Goal: Task Accomplishment & Management: Use online tool/utility

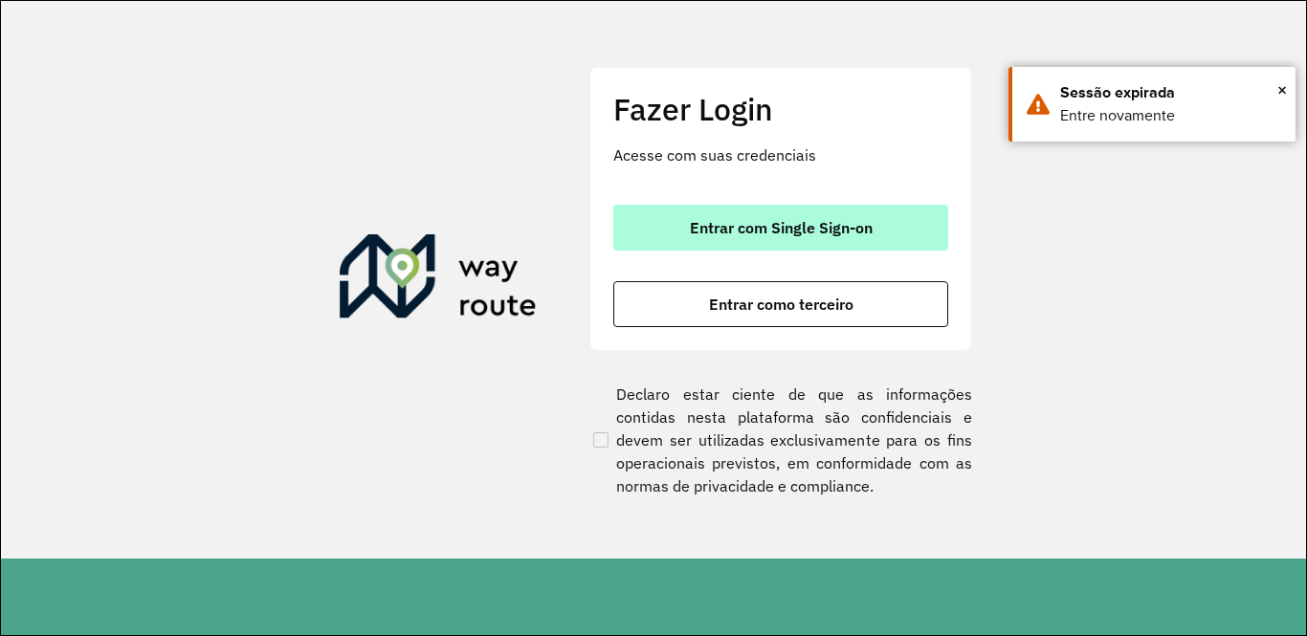
click at [803, 231] on span "Entrar com Single Sign-on" at bounding box center [781, 227] width 183 height 15
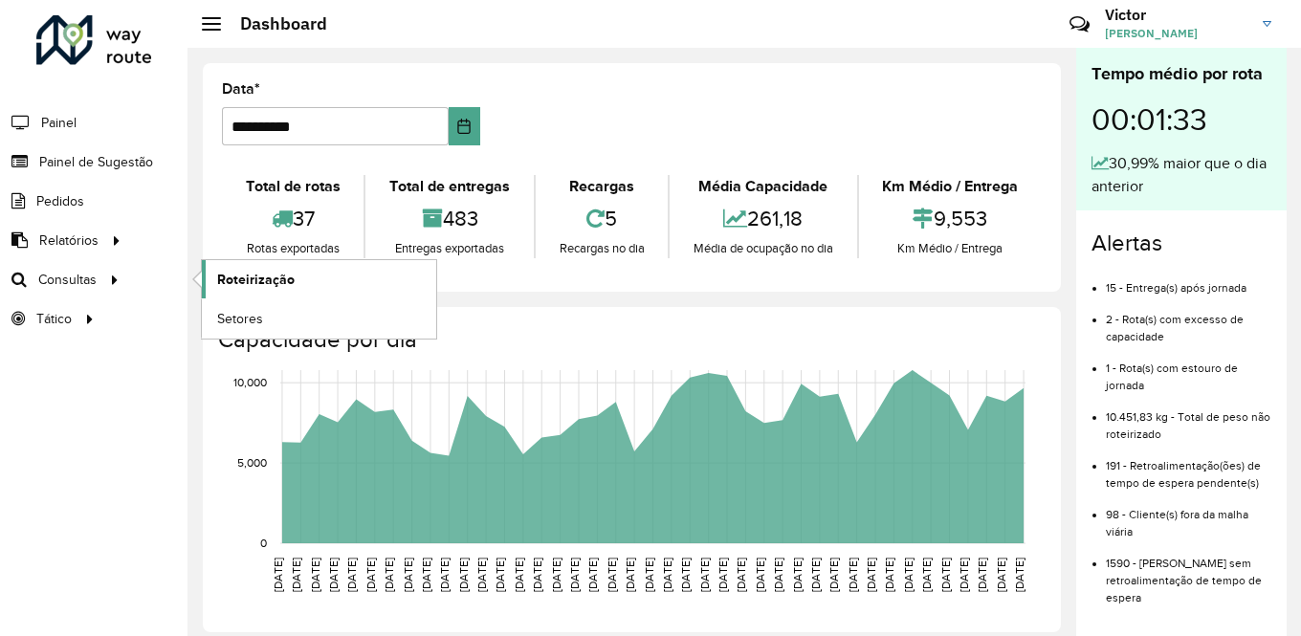
click at [289, 272] on span "Roteirização" at bounding box center [256, 280] width 78 height 20
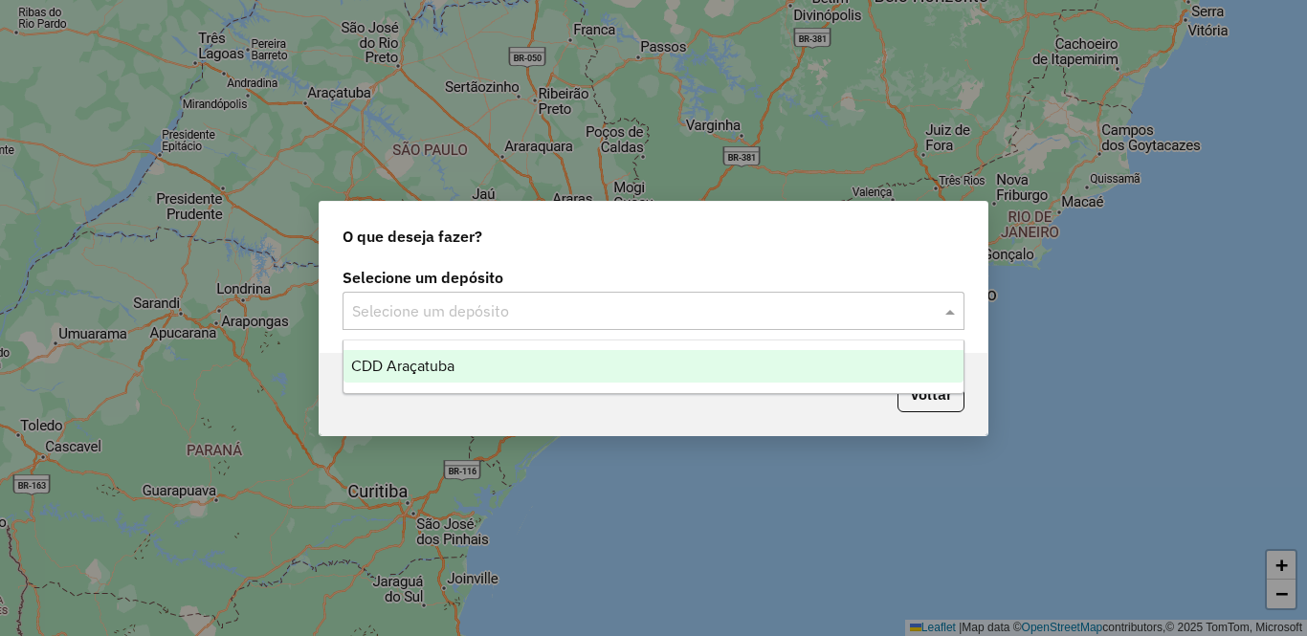
click at [661, 298] on div "Selecione um depósito" at bounding box center [654, 311] width 622 height 38
click at [532, 366] on div "CDD Araçatuba" at bounding box center [653, 366] width 620 height 33
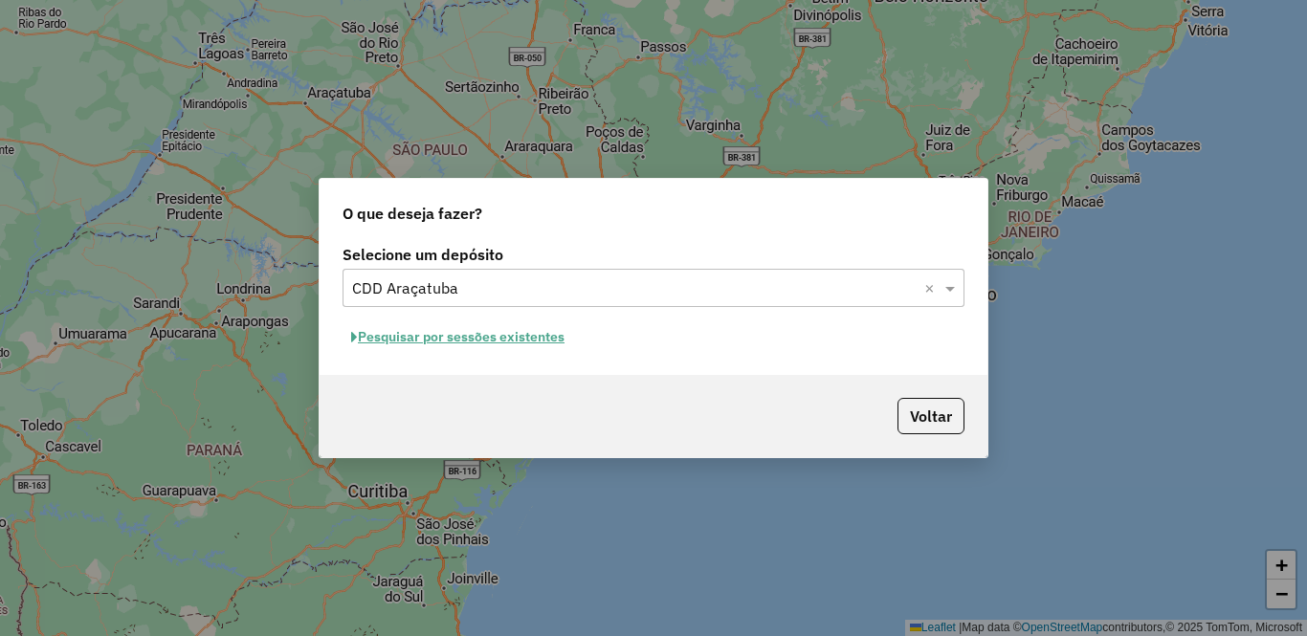
click at [536, 345] on button "Pesquisar por sessões existentes" at bounding box center [458, 337] width 231 height 30
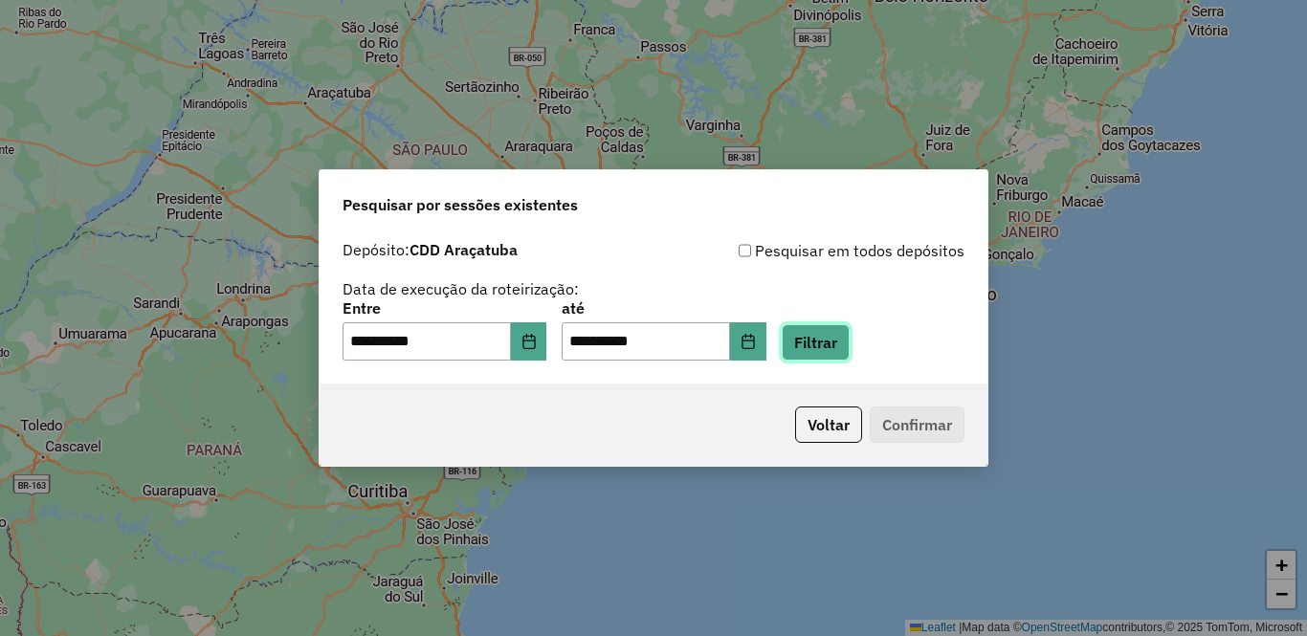
click at [850, 343] on button "Filtrar" at bounding box center [816, 342] width 68 height 36
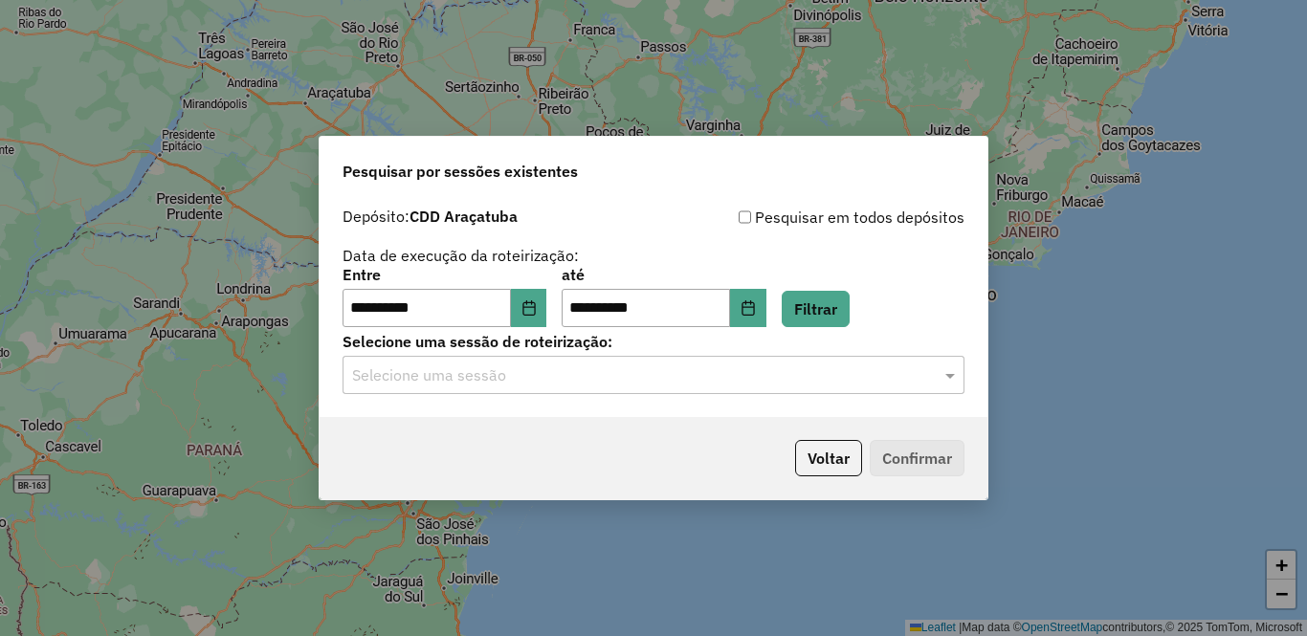
click at [498, 372] on input "text" at bounding box center [634, 376] width 565 height 23
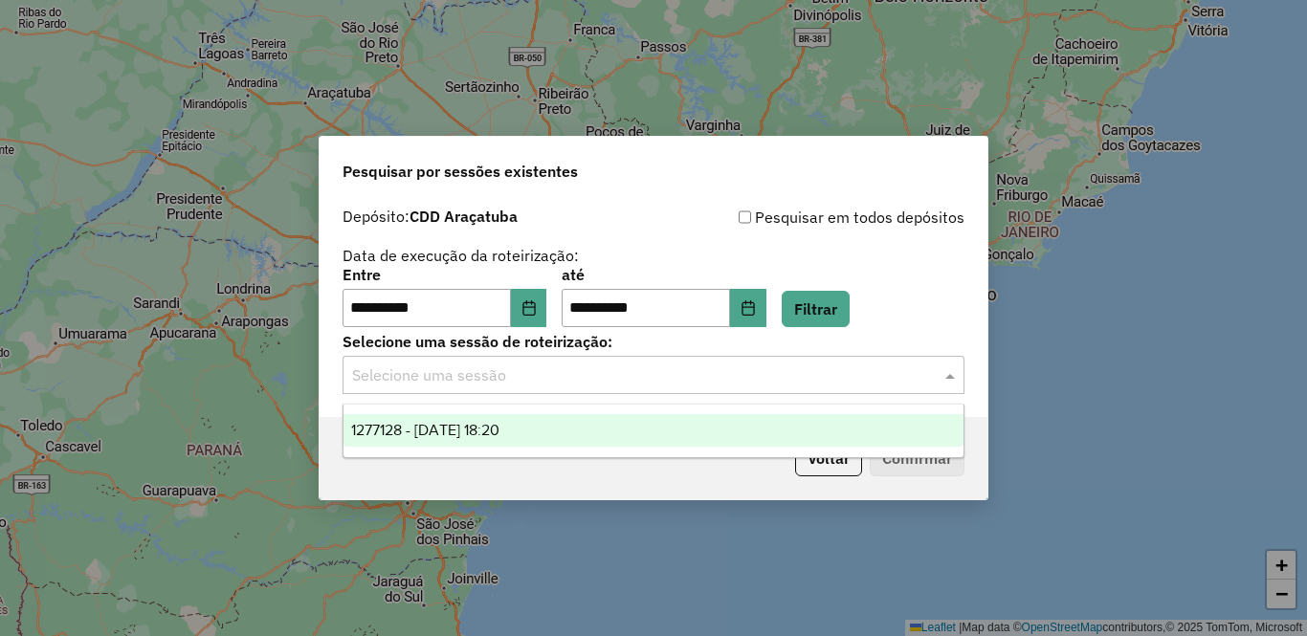
click at [474, 428] on span "1277128 - 17/09/2025 18:20" at bounding box center [425, 430] width 148 height 16
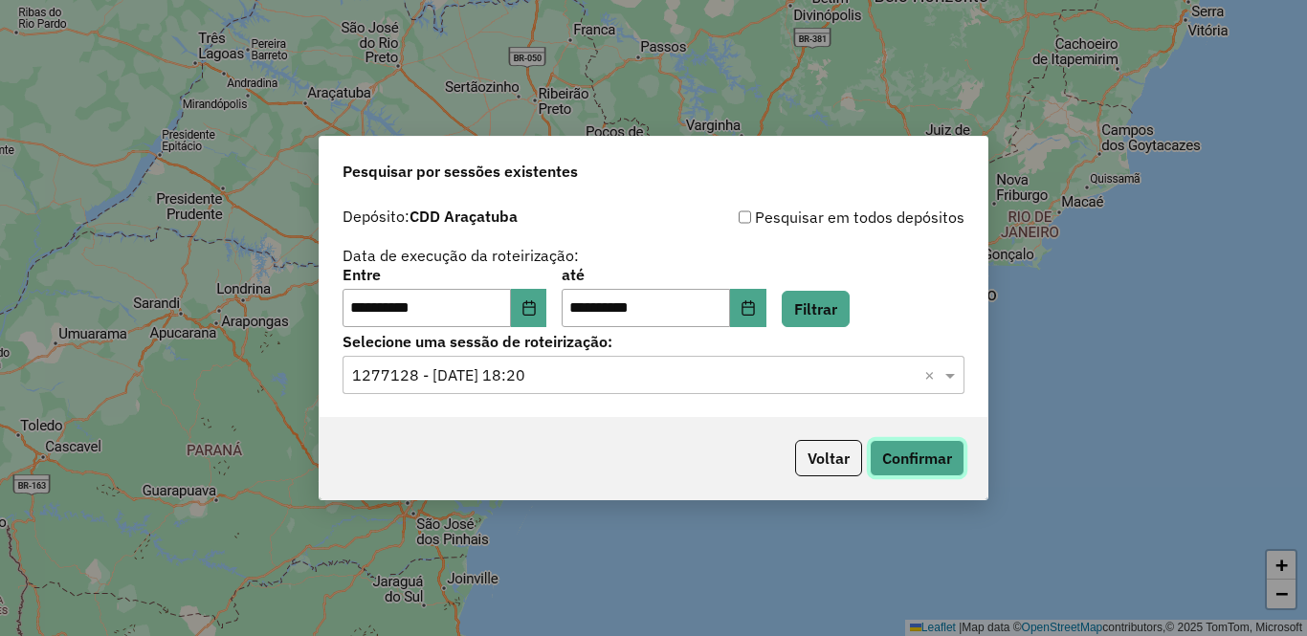
click at [928, 466] on button "Confirmar" at bounding box center [917, 458] width 95 height 36
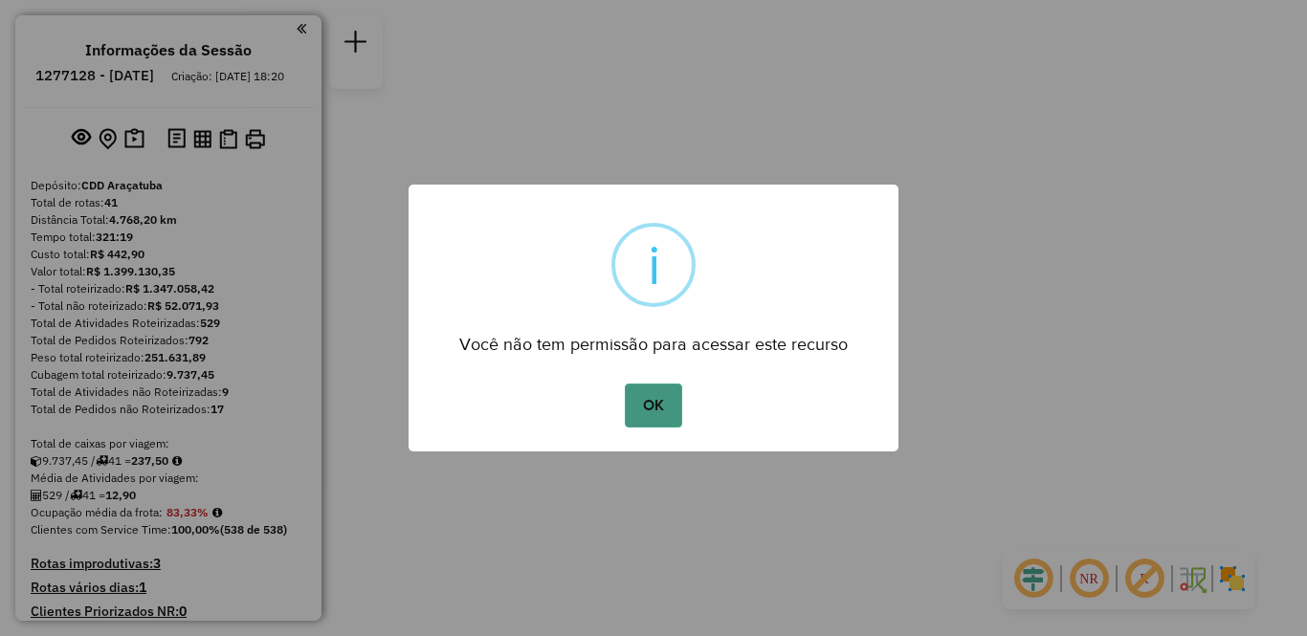
click at [657, 410] on button "OK" at bounding box center [653, 406] width 56 height 44
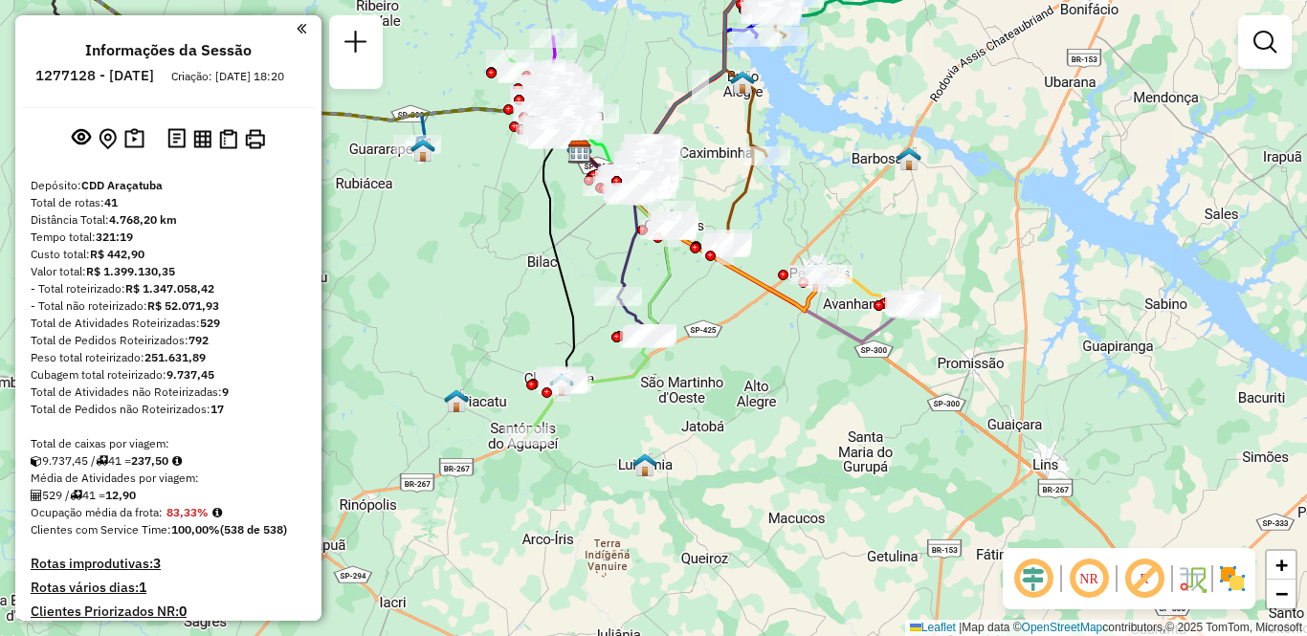
drag, startPoint x: 829, startPoint y: 525, endPoint x: 757, endPoint y: 359, distance: 181.3
click at [757, 359] on div "Janela de atendimento Grade de atendimento Capacidade Transportadoras Veículos …" at bounding box center [653, 318] width 1307 height 636
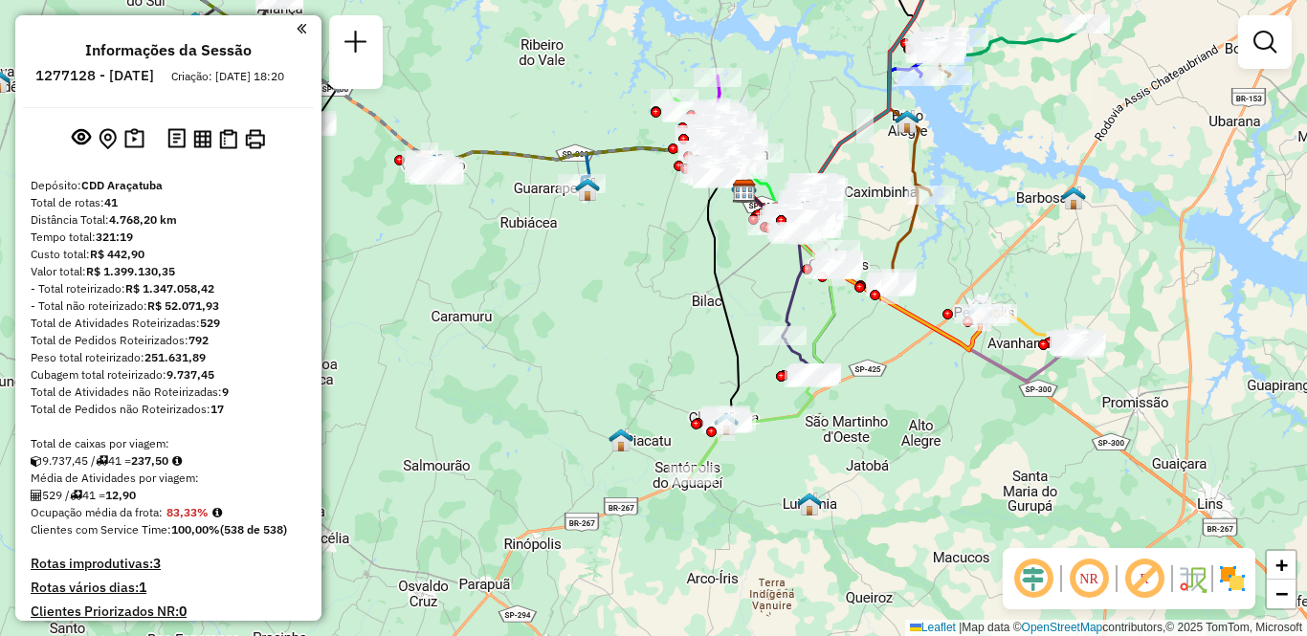
drag, startPoint x: 472, startPoint y: 342, endPoint x: 636, endPoint y: 381, distance: 169.2
click at [636, 381] on div "Janela de atendimento Grade de atendimento Capacidade Transportadoras Veículos …" at bounding box center [653, 318] width 1307 height 636
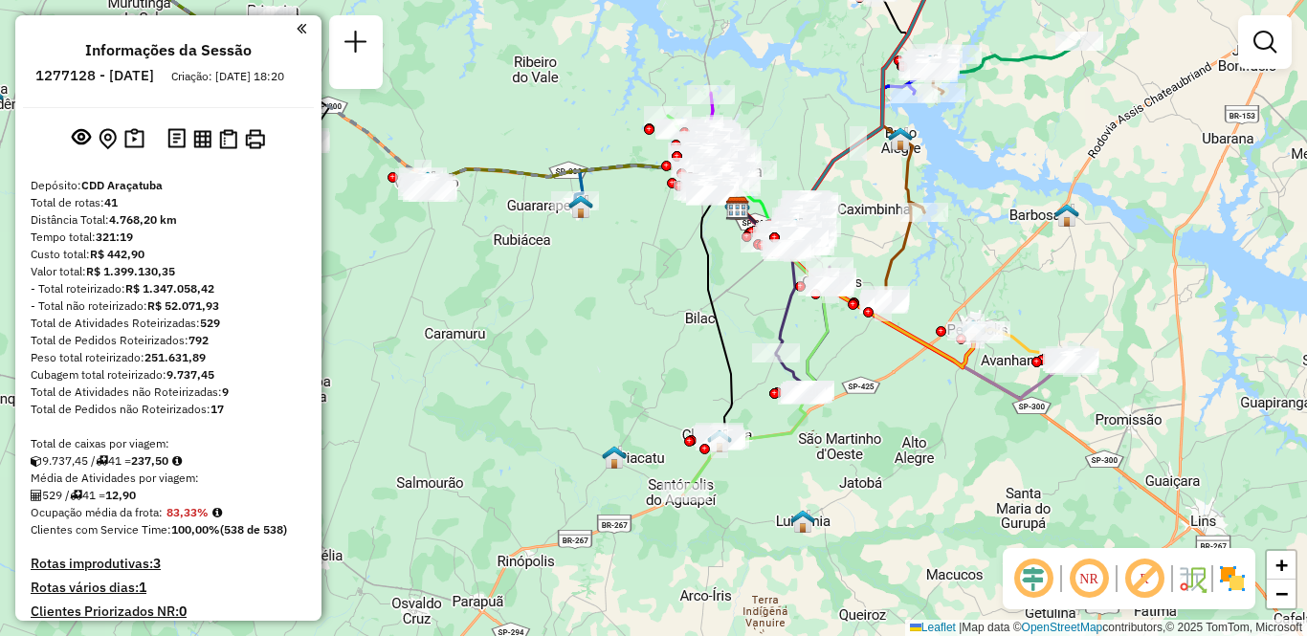
click at [822, 452] on div "Janela de atendimento Grade de atendimento Capacidade Transportadoras Veículos …" at bounding box center [653, 318] width 1307 height 636
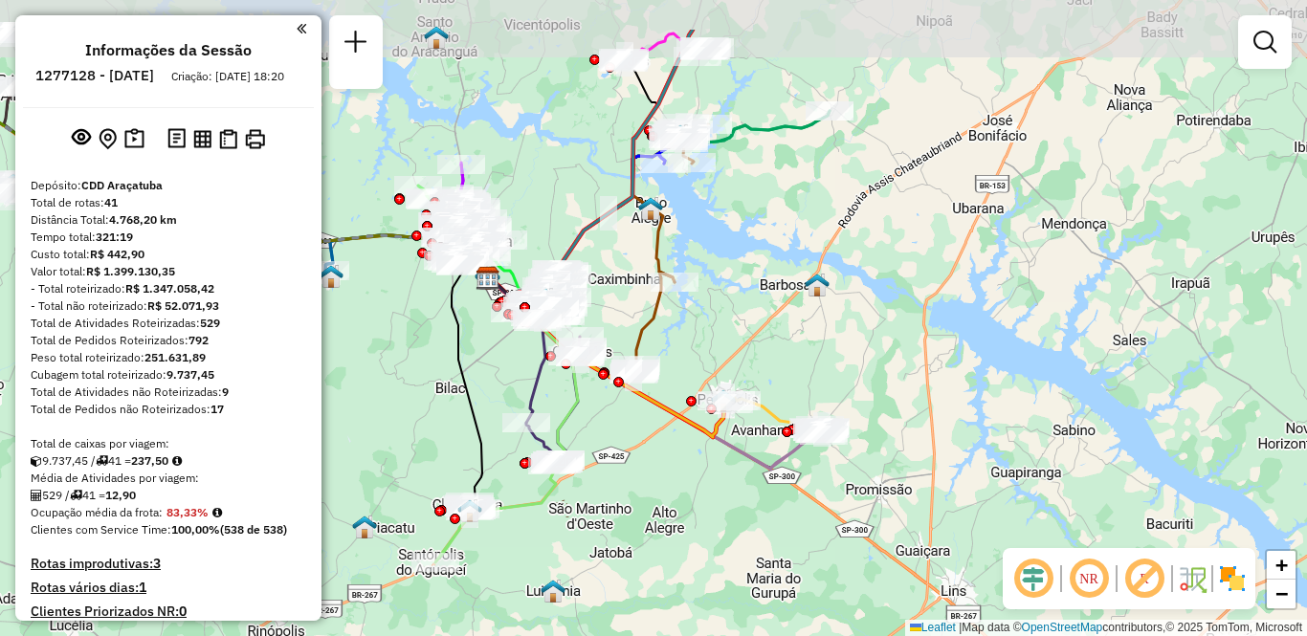
drag, startPoint x: 485, startPoint y: 291, endPoint x: 499, endPoint y: 386, distance: 95.7
click at [499, 386] on div "Janela de atendimento Grade de atendimento Capacidade Transportadoras Veículos …" at bounding box center [653, 318] width 1307 height 636
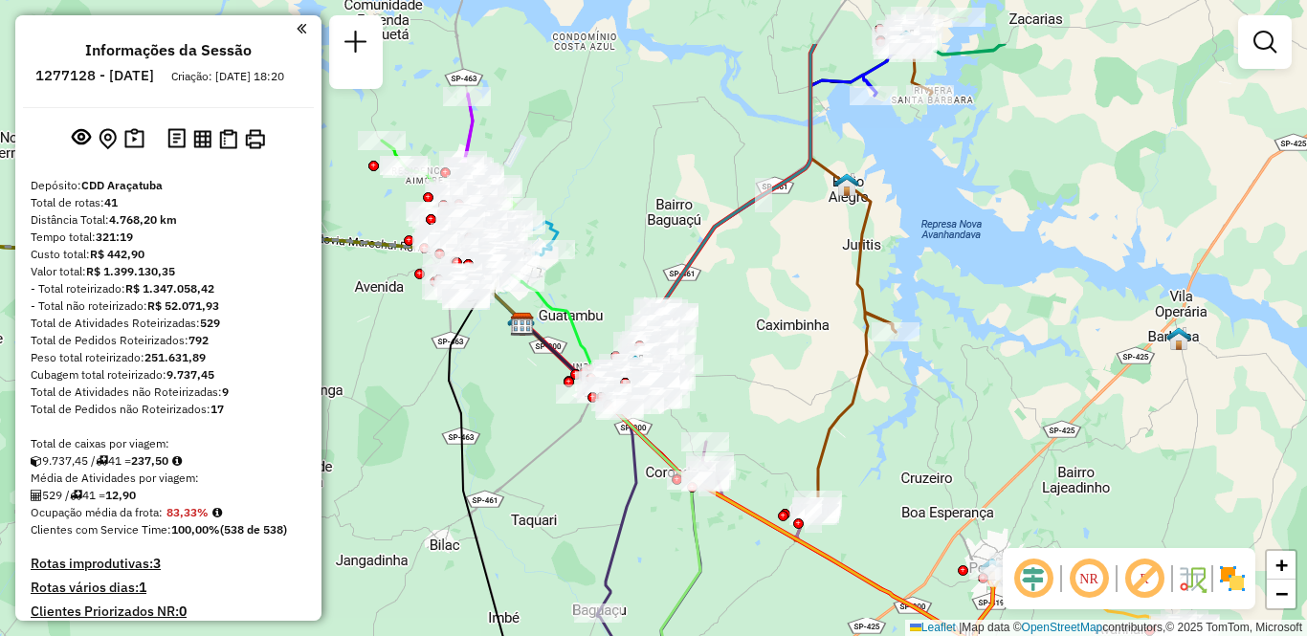
drag, startPoint x: 413, startPoint y: 346, endPoint x: 547, endPoint y: 450, distance: 169.2
click at [547, 462] on div "Janela de atendimento Grade de atendimento Capacidade Transportadoras Veículos …" at bounding box center [653, 318] width 1307 height 636
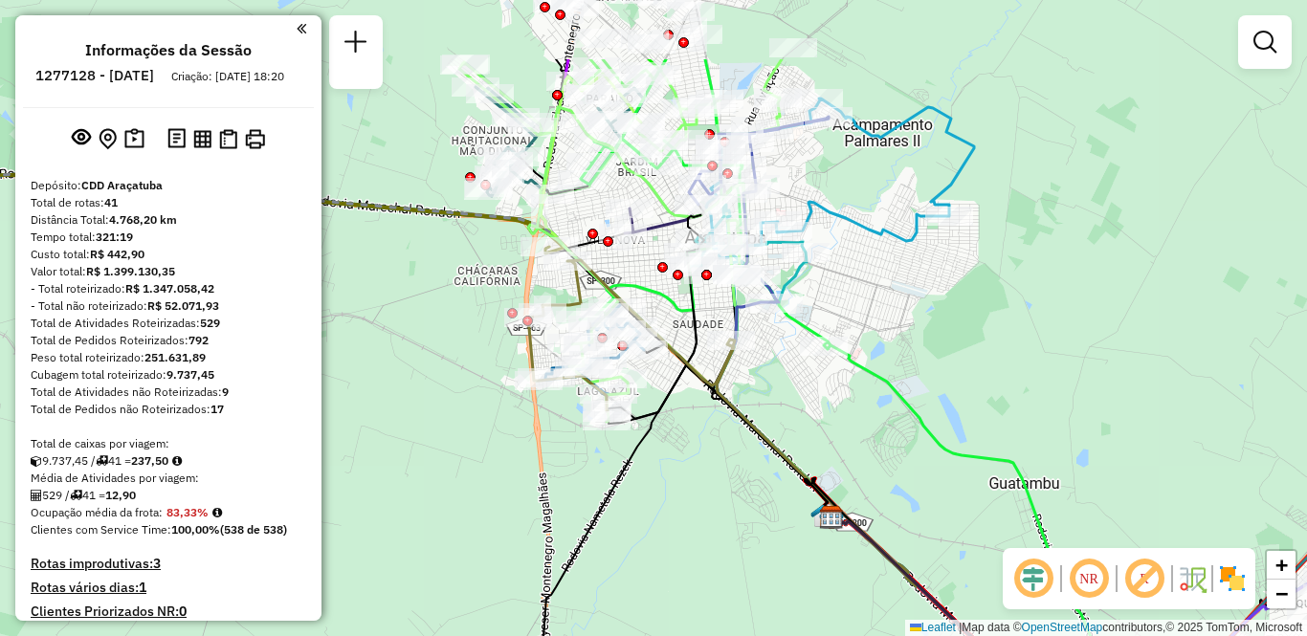
drag, startPoint x: 454, startPoint y: 320, endPoint x: 548, endPoint y: 416, distance: 135.3
click at [570, 448] on div "Janela de atendimento Grade de atendimento Capacidade Transportadoras Veículos …" at bounding box center [653, 318] width 1307 height 636
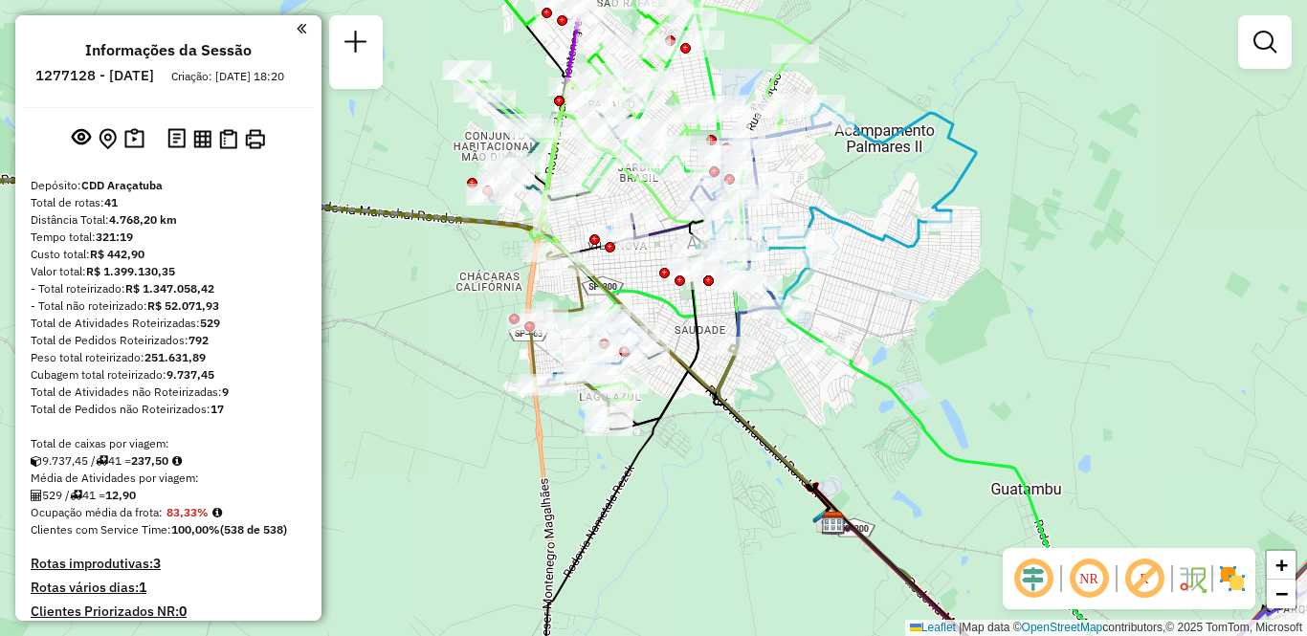
click at [1231, 581] on img at bounding box center [1232, 579] width 31 height 31
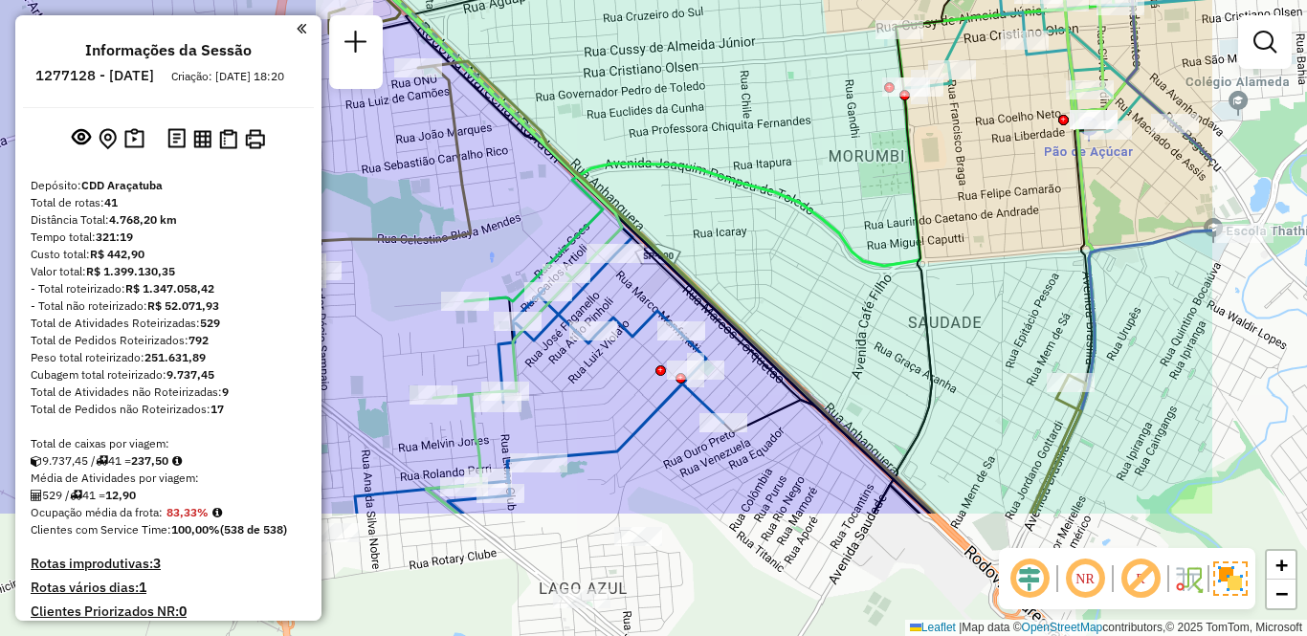
drag, startPoint x: 665, startPoint y: 446, endPoint x: 440, endPoint y: 259, distance: 292.2
click at [440, 259] on div "Janela de atendimento Grade de atendimento Capacidade Transportadoras Veículos …" at bounding box center [653, 318] width 1307 height 636
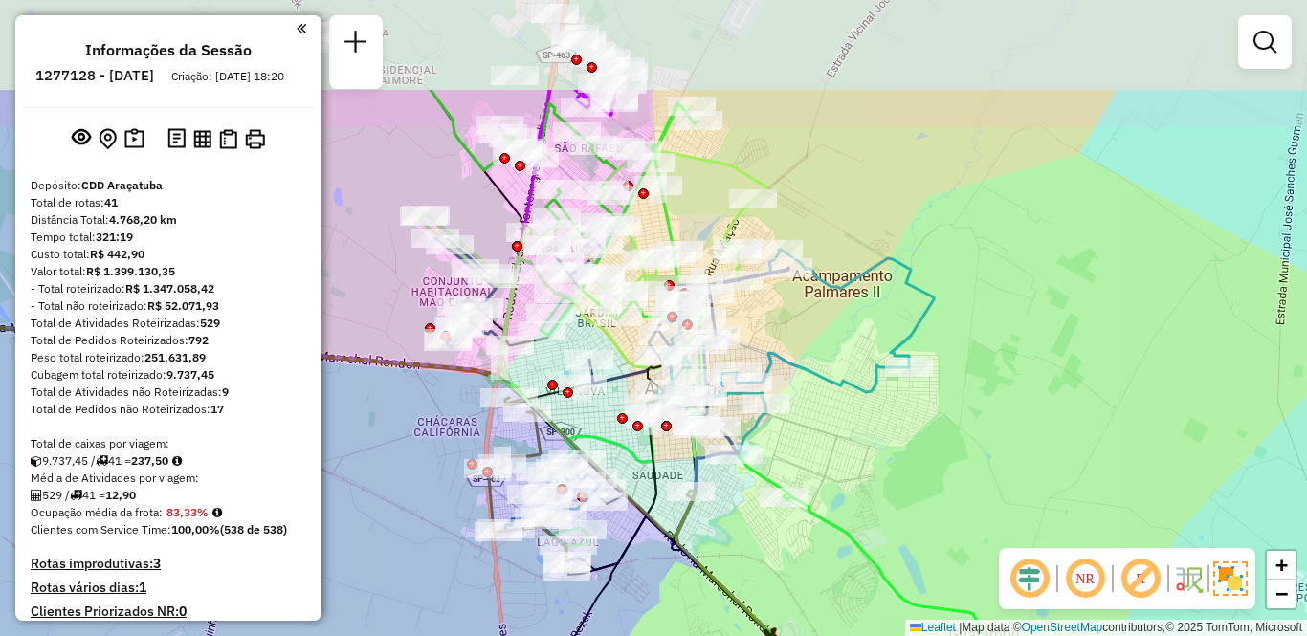
drag, startPoint x: 421, startPoint y: 322, endPoint x: 421, endPoint y: 410, distance: 88.0
click at [421, 410] on div "Janela de atendimento Grade de atendimento Capacidade Transportadoras Veículos …" at bounding box center [653, 318] width 1307 height 636
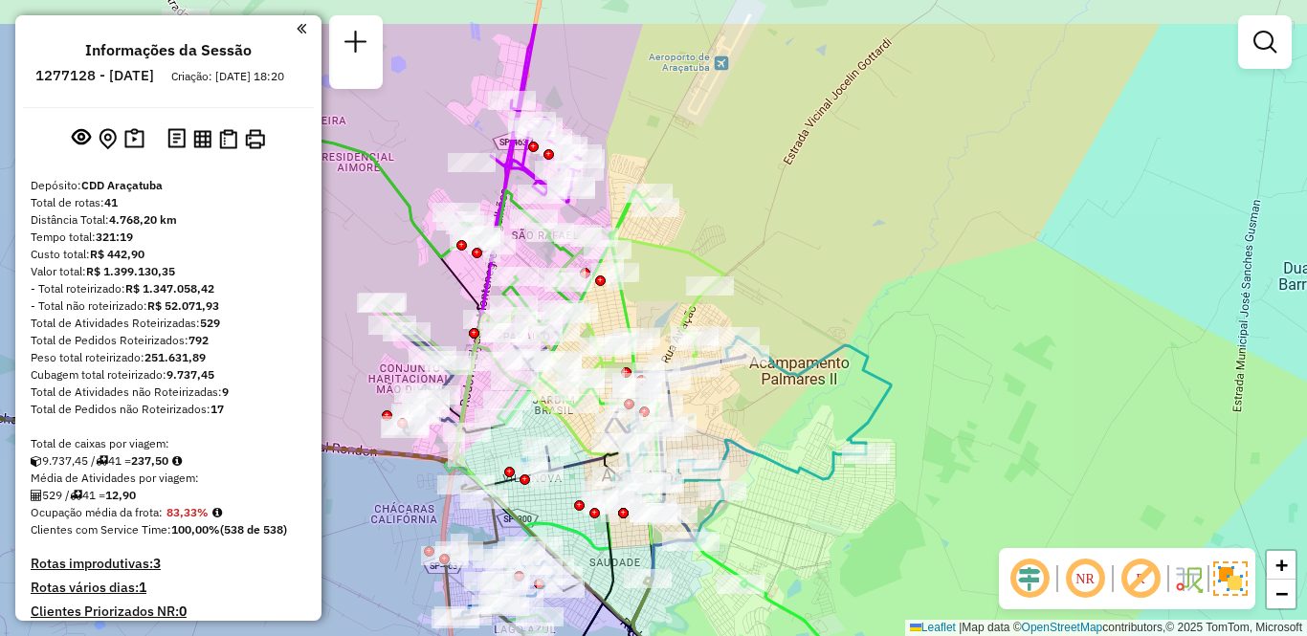
drag, startPoint x: 491, startPoint y: 227, endPoint x: 448, endPoint y: 314, distance: 97.1
click at [448, 314] on div "Janela de atendimento Grade de atendimento Capacidade Transportadoras Veículos …" at bounding box center [653, 318] width 1307 height 636
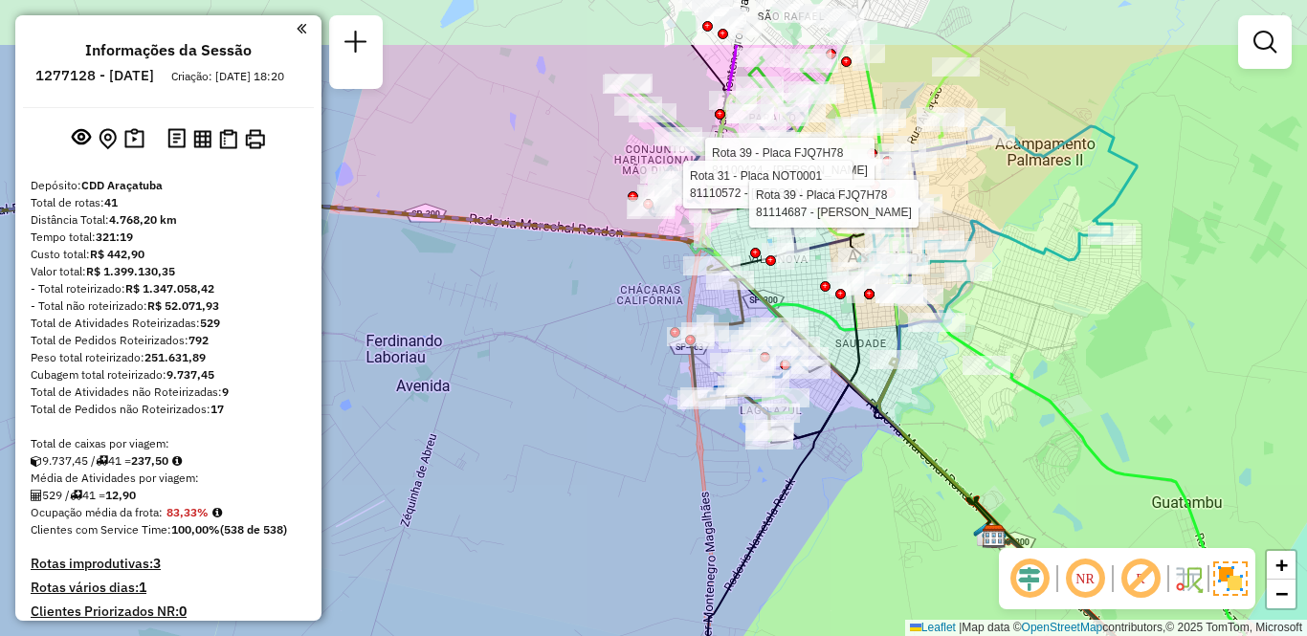
drag, startPoint x: 540, startPoint y: 318, endPoint x: 543, endPoint y: 426, distance: 108.2
click at [543, 426] on div "Rota 39 - Placa FJQ7H78 81100424 - APARECIDO DA SILVA T Rota 31 - Placa NOT0001…" at bounding box center [653, 318] width 1307 height 636
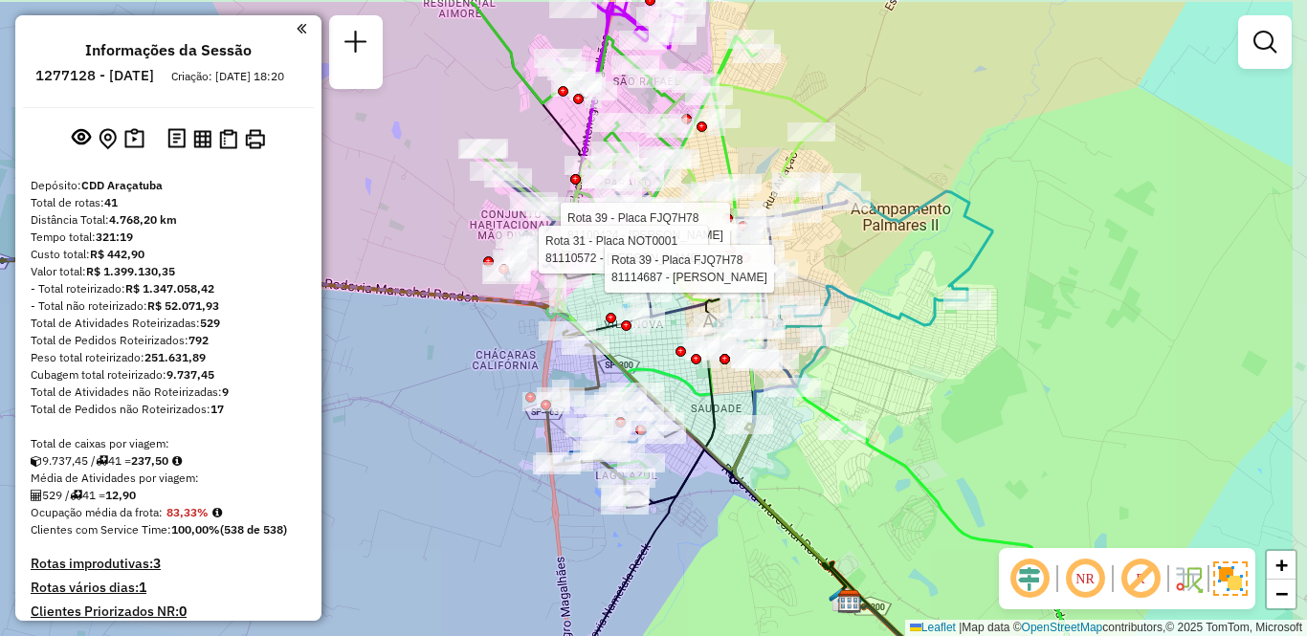
drag, startPoint x: 900, startPoint y: 498, endPoint x: 751, endPoint y: 565, distance: 164.0
click at [751, 565] on div "Rota 39 - Placa FJQ7H78 81100424 - APARECIDO DA SILVA T Rota 31 - Placa NOT0001…" at bounding box center [653, 318] width 1307 height 636
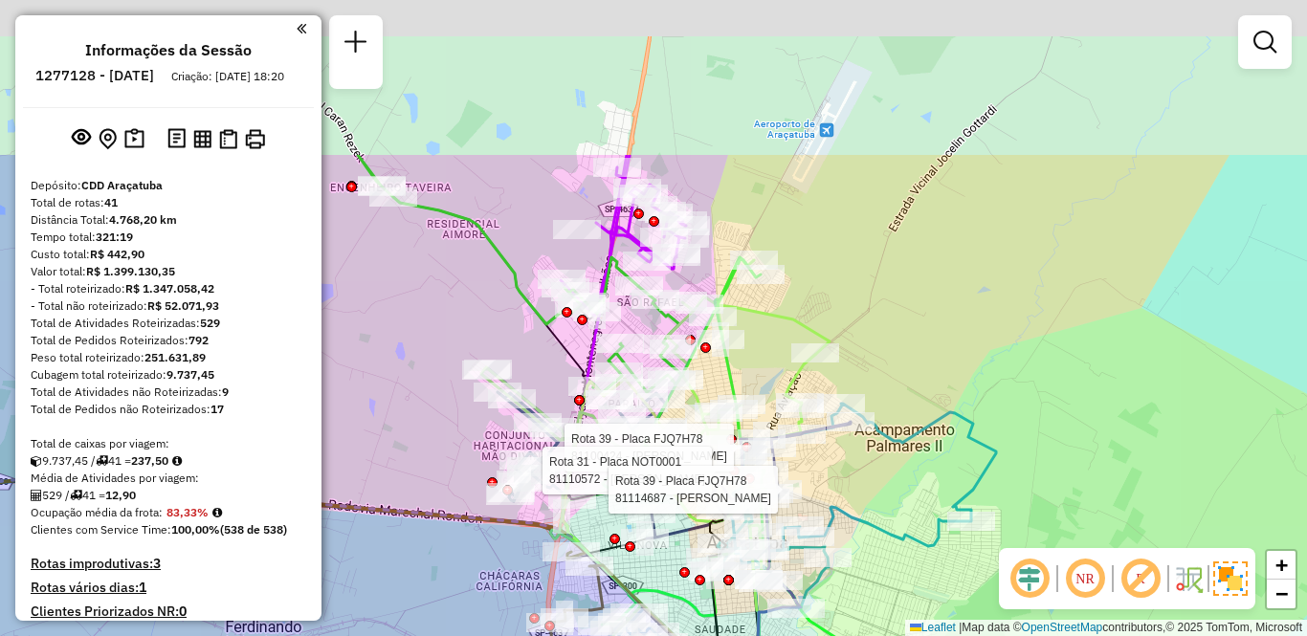
drag, startPoint x: 581, startPoint y: 196, endPoint x: 589, endPoint y: 429, distance: 232.7
click at [589, 410] on div at bounding box center [610, 399] width 48 height 19
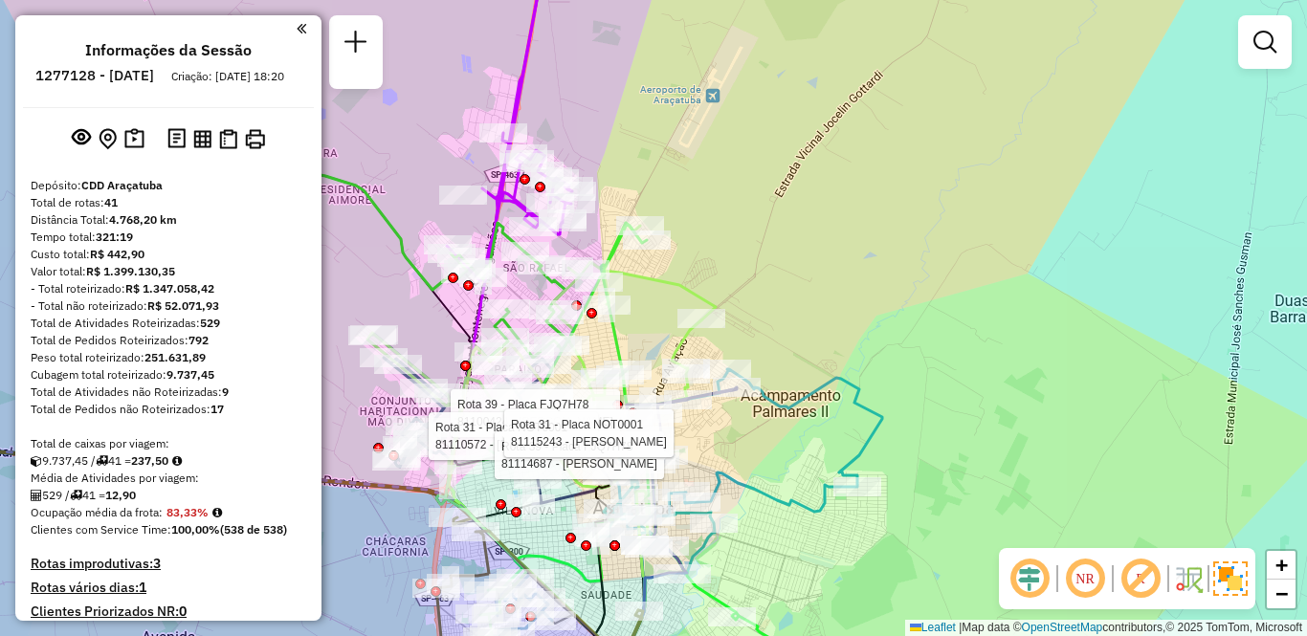
drag, startPoint x: 972, startPoint y: 343, endPoint x: 824, endPoint y: 272, distance: 164.3
click at [824, 272] on div "Rota 39 - Placa FJQ7H78 81100424 - APARECIDO DA SILVA T Rota 31 - Placa NOT0001…" at bounding box center [653, 318] width 1307 height 636
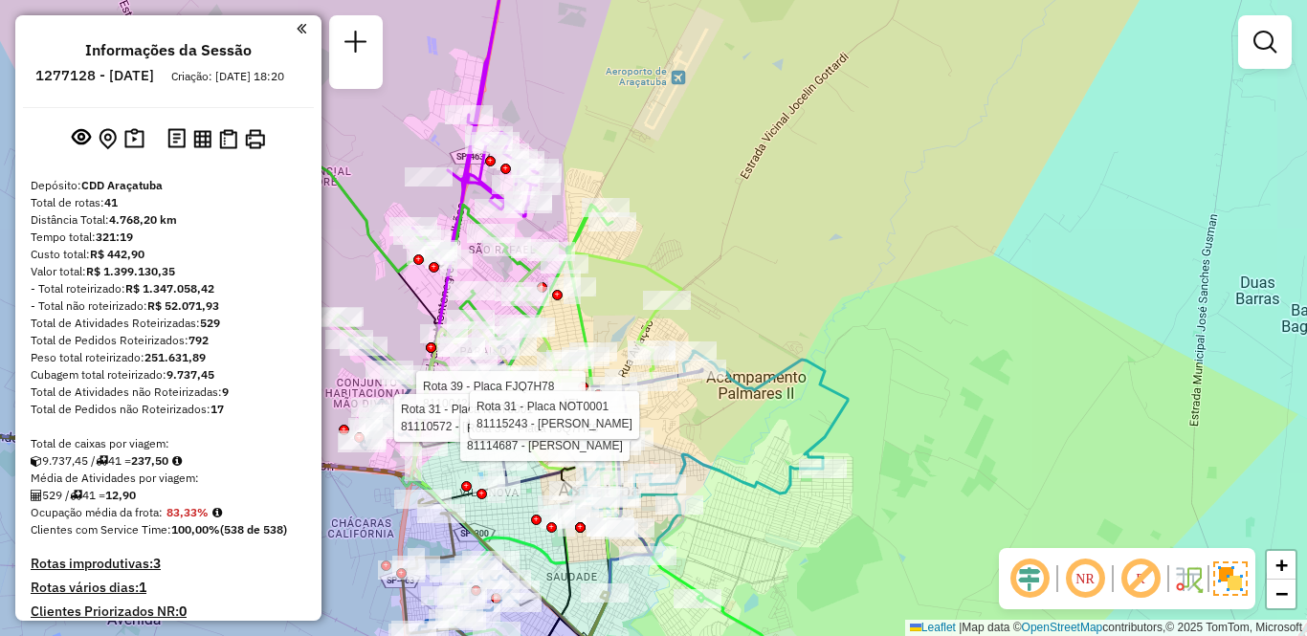
click at [824, 272] on div "Rota 39 - Placa FJQ7H78 81100424 - APARECIDO DA SILVA T Rota 31 - Placa NOT0001…" at bounding box center [653, 318] width 1307 height 636
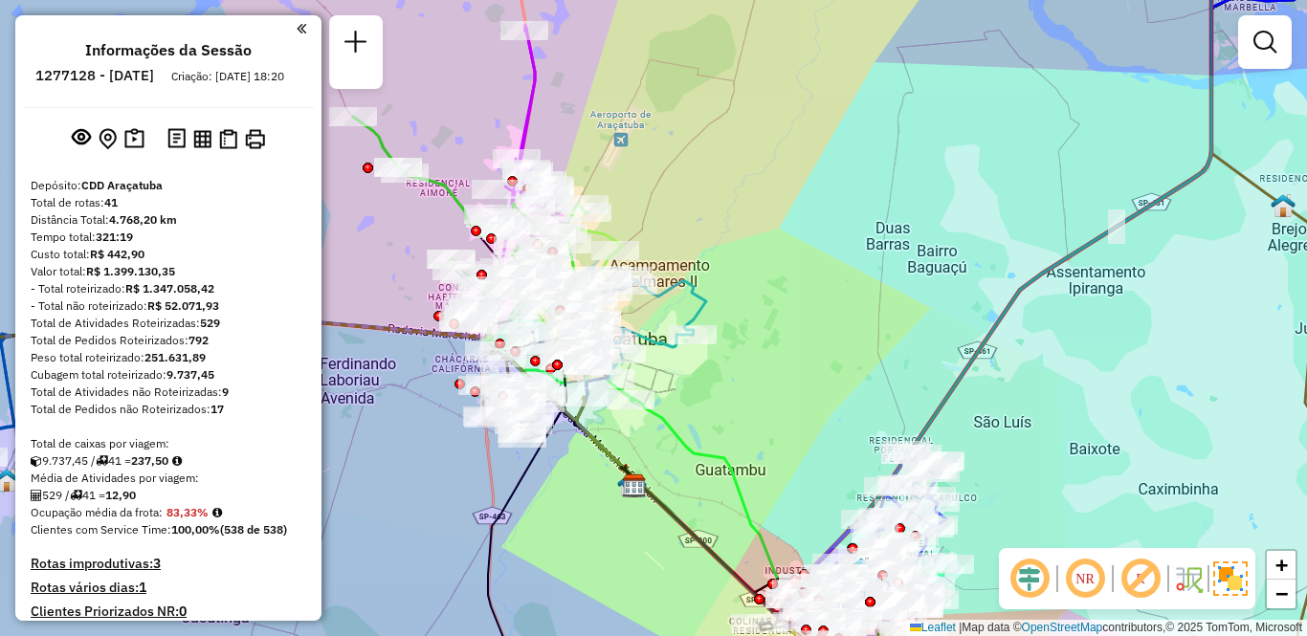
scroll to position [3738, 0]
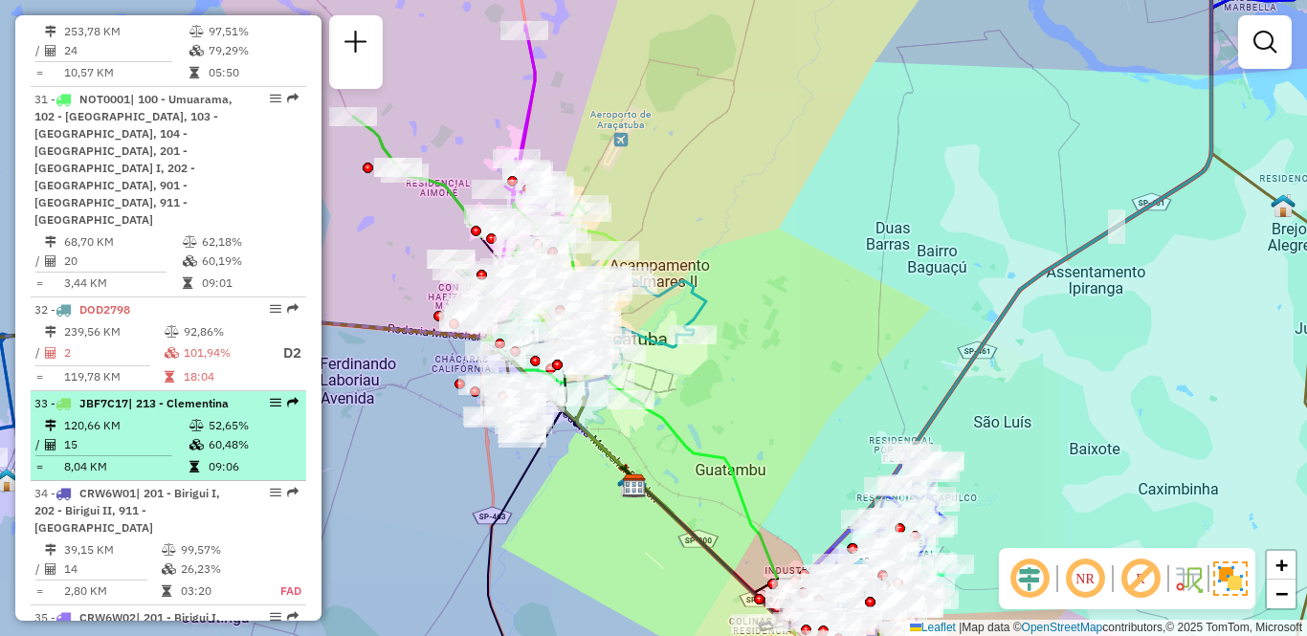
click at [117, 395] on div "33 - JBF7C17 | 213 - Clementina" at bounding box center [135, 403] width 203 height 17
select select "**********"
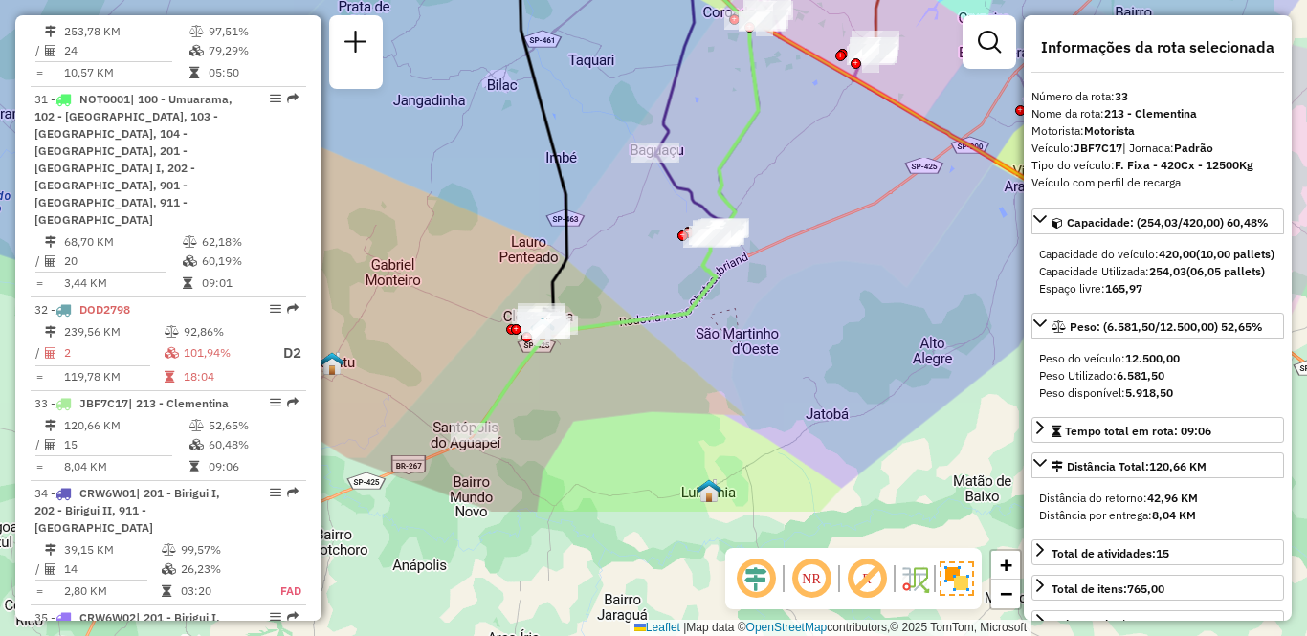
drag, startPoint x: 655, startPoint y: 332, endPoint x: 618, endPoint y: 144, distance: 192.2
click at [618, 144] on div "Janela de atendimento Grade de atendimento Capacidade Transportadoras Veículos …" at bounding box center [653, 318] width 1307 height 636
